Goal: Navigation & Orientation: Find specific page/section

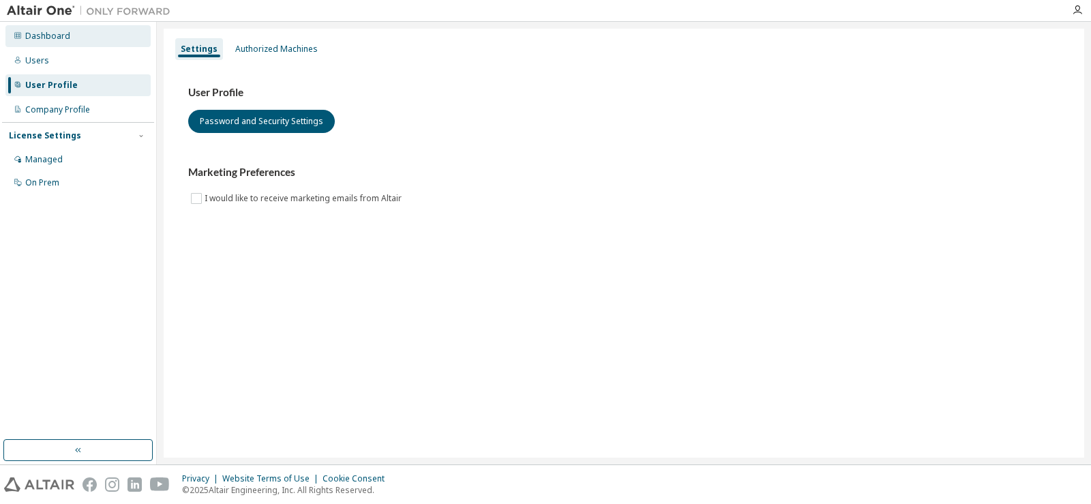
click at [84, 42] on div "Dashboard" at bounding box center [77, 36] width 145 height 22
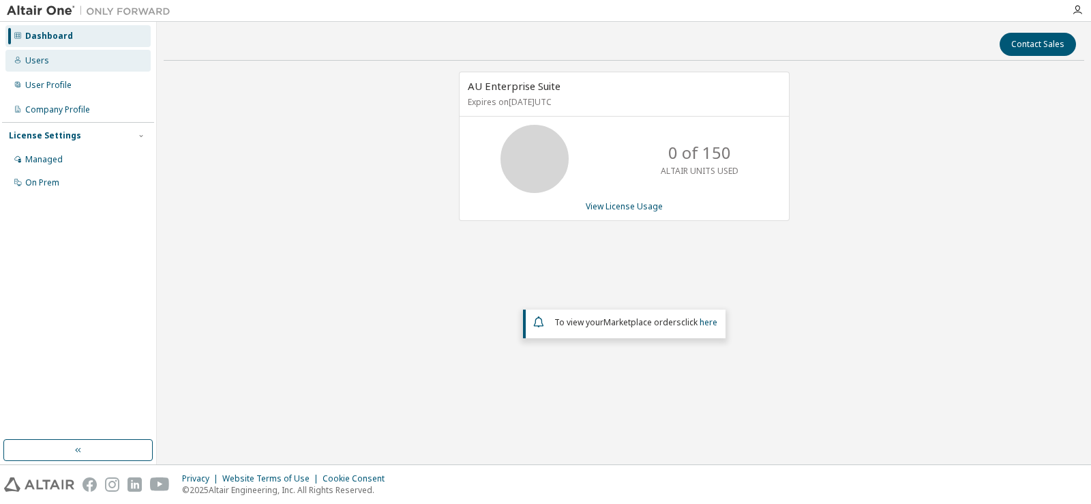
click at [76, 58] on div "Users" at bounding box center [77, 61] width 145 height 22
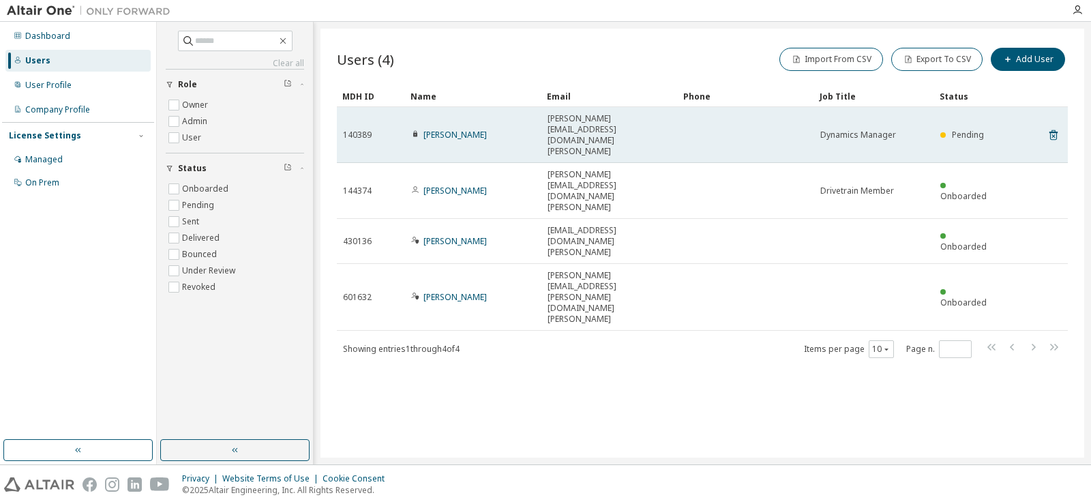
drag, startPoint x: 494, startPoint y: 123, endPoint x: 419, endPoint y: 118, distance: 75.9
click at [419, 130] on div "[PERSON_NAME]" at bounding box center [473, 135] width 124 height 11
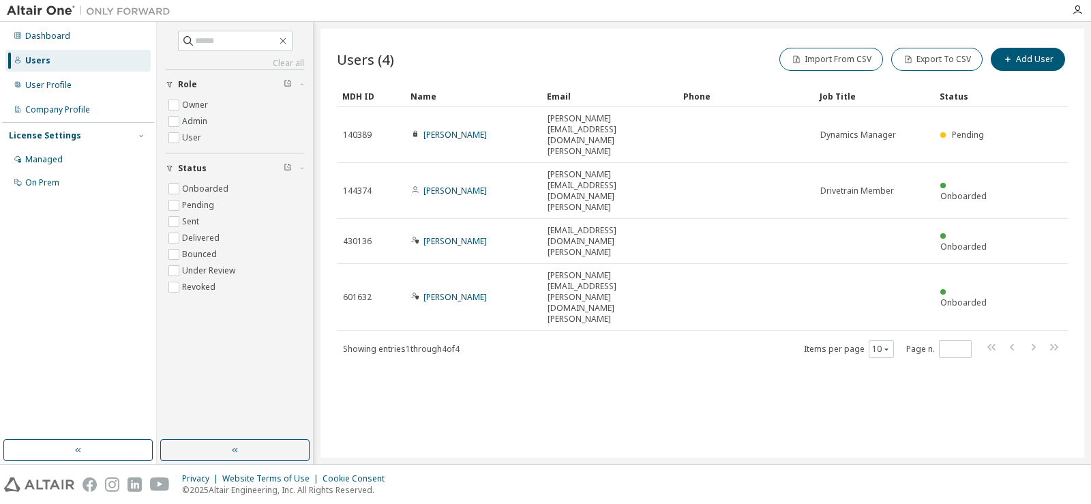
click at [533, 63] on div "Users (4) Import From CSV Export To CSV Add User" at bounding box center [702, 59] width 731 height 29
click at [72, 87] on div "User Profile" at bounding box center [77, 85] width 145 height 22
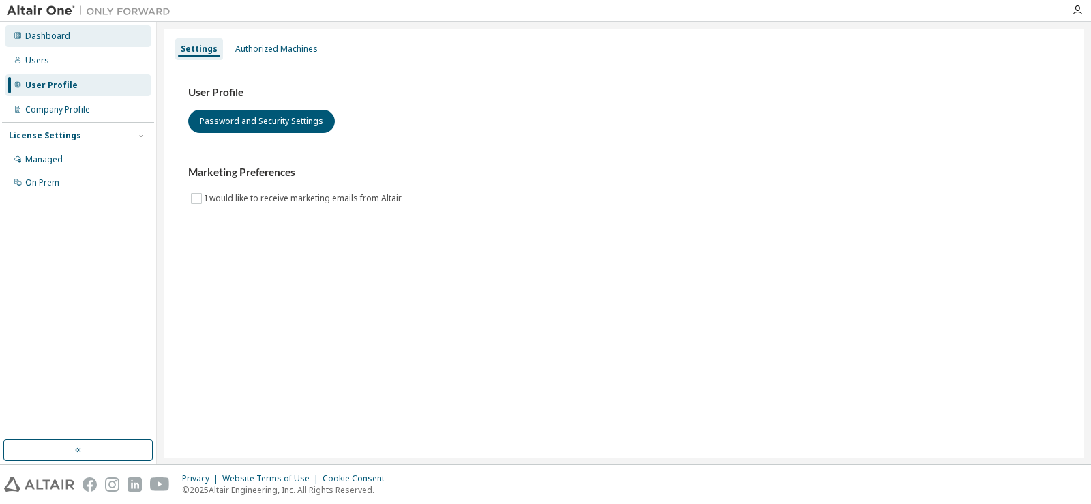
click at [56, 40] on div "Dashboard" at bounding box center [47, 36] width 45 height 11
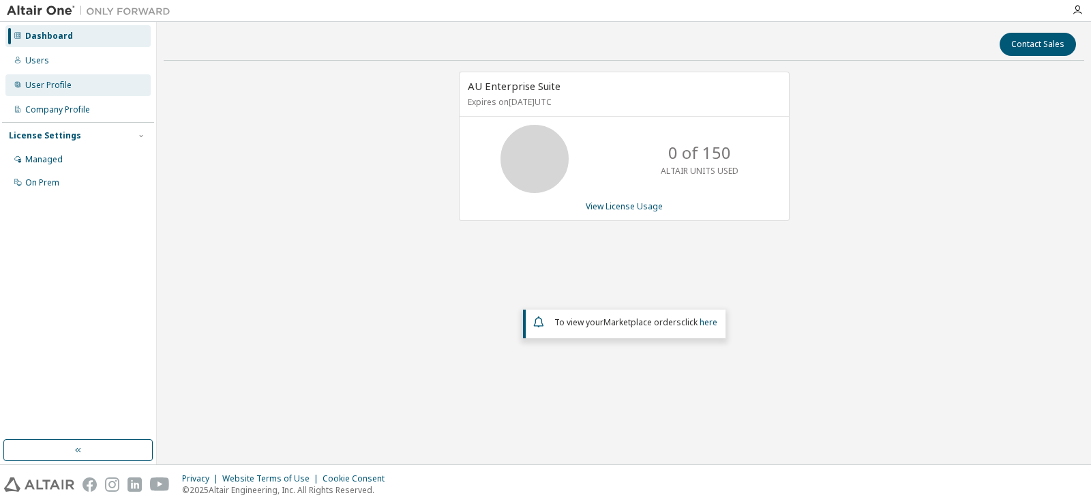
click at [106, 90] on div "User Profile" at bounding box center [77, 85] width 145 height 22
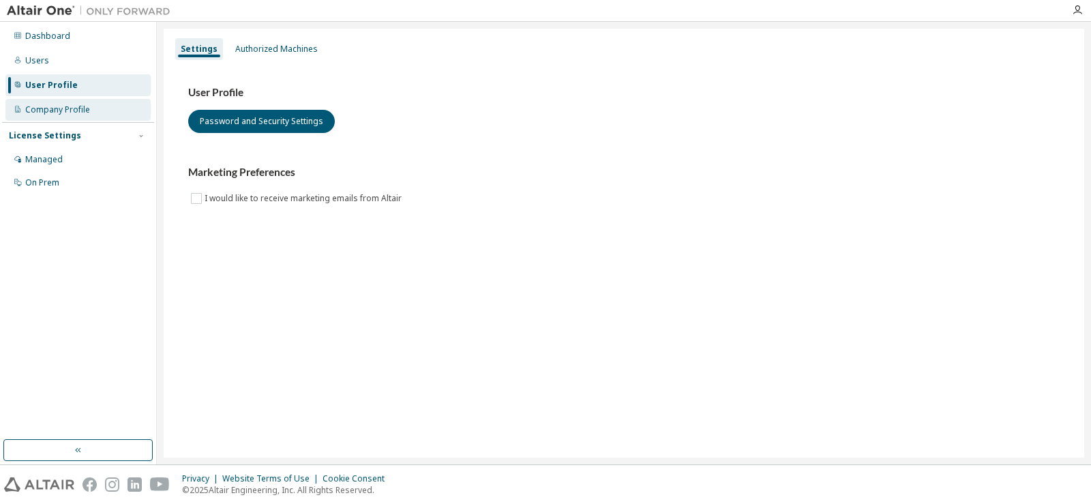
click at [102, 115] on div "Company Profile" at bounding box center [77, 110] width 145 height 22
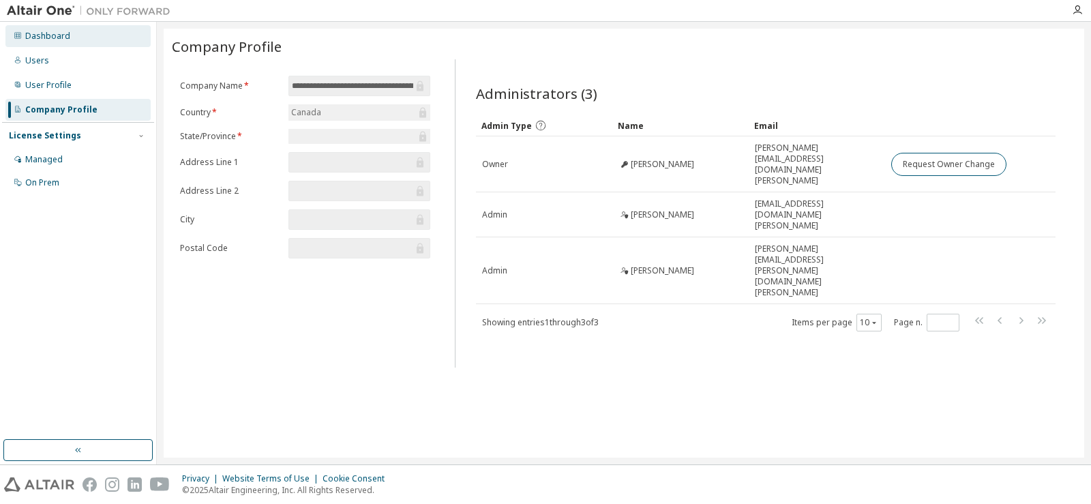
click at [83, 33] on div "Dashboard" at bounding box center [77, 36] width 145 height 22
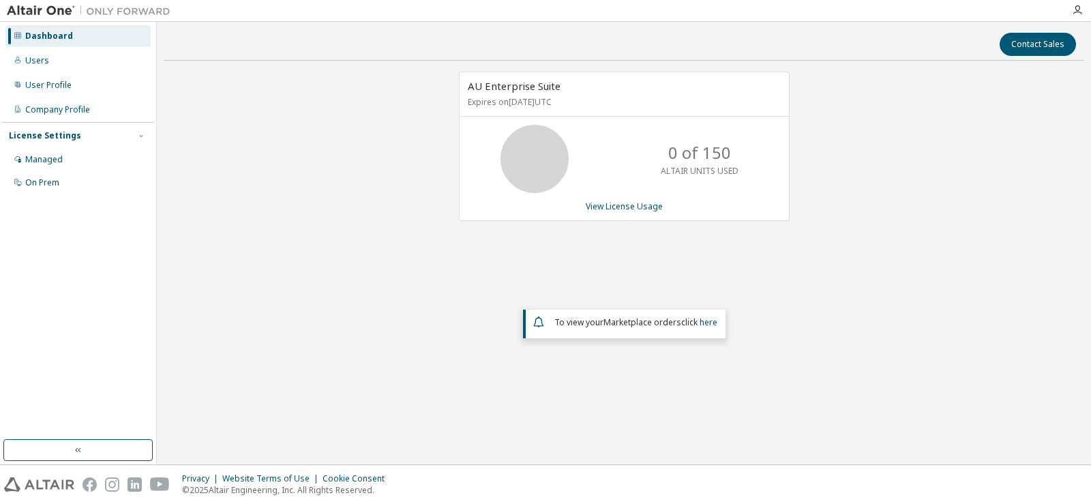
click at [104, 74] on div "Dashboard Users User Profile Company Profile License Settings Managed On Prem" at bounding box center [78, 109] width 152 height 171
click at [103, 62] on div "Users" at bounding box center [77, 61] width 145 height 22
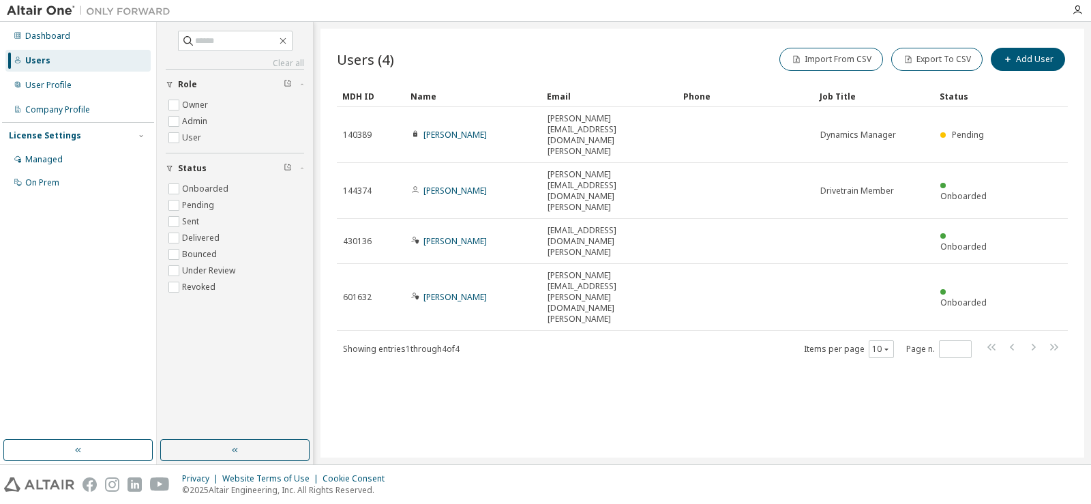
click at [60, 11] on img at bounding box center [92, 11] width 171 height 14
click at [55, 33] on div "Dashboard" at bounding box center [47, 36] width 45 height 11
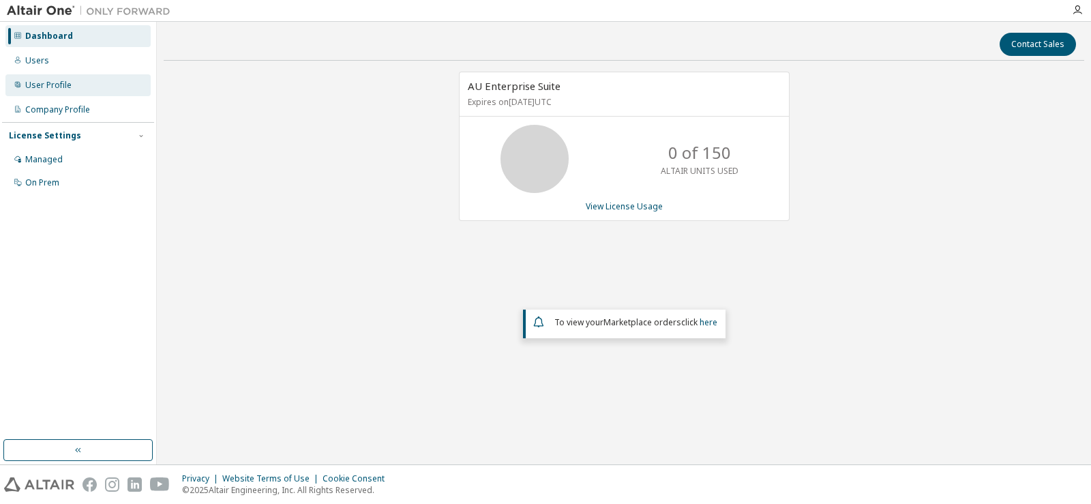
click at [88, 82] on div "User Profile" at bounding box center [77, 85] width 145 height 22
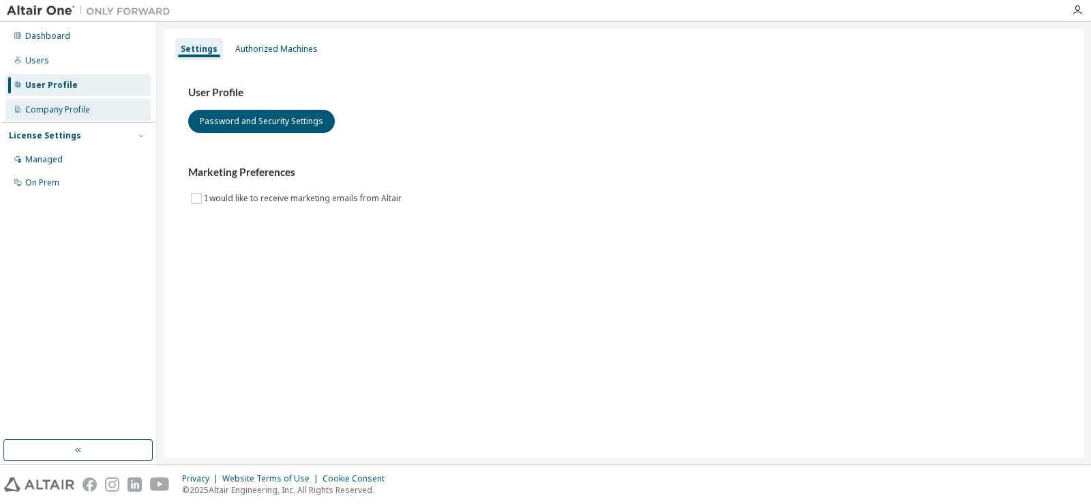
click at [82, 113] on div "Company Profile" at bounding box center [57, 109] width 65 height 11
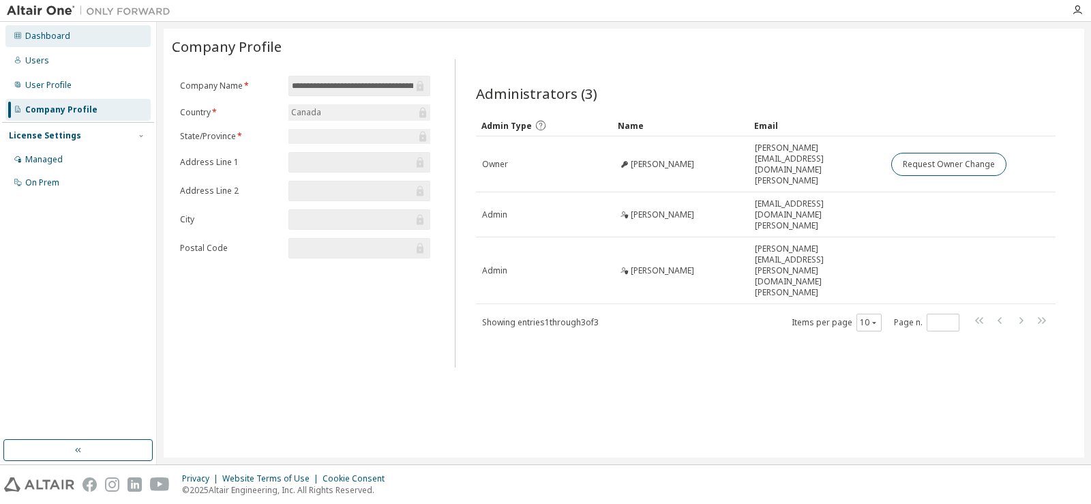
click at [65, 31] on div "Dashboard" at bounding box center [47, 36] width 45 height 11
